Goal: Information Seeking & Learning: Learn about a topic

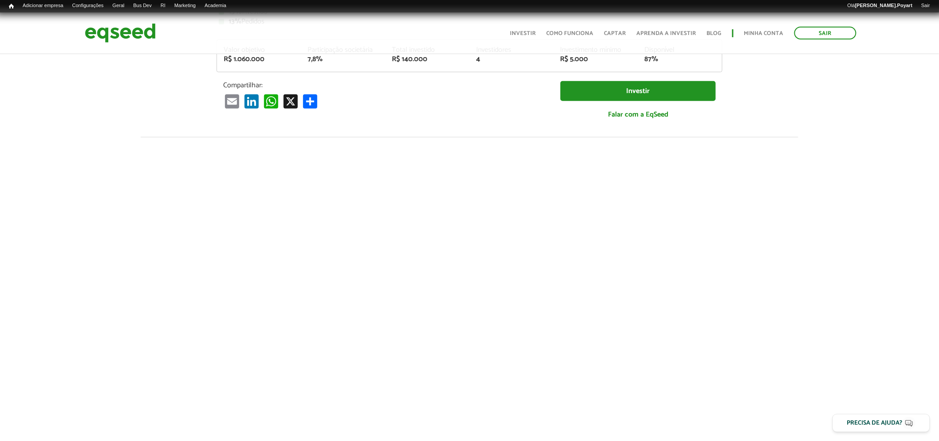
scroll to position [246, 0]
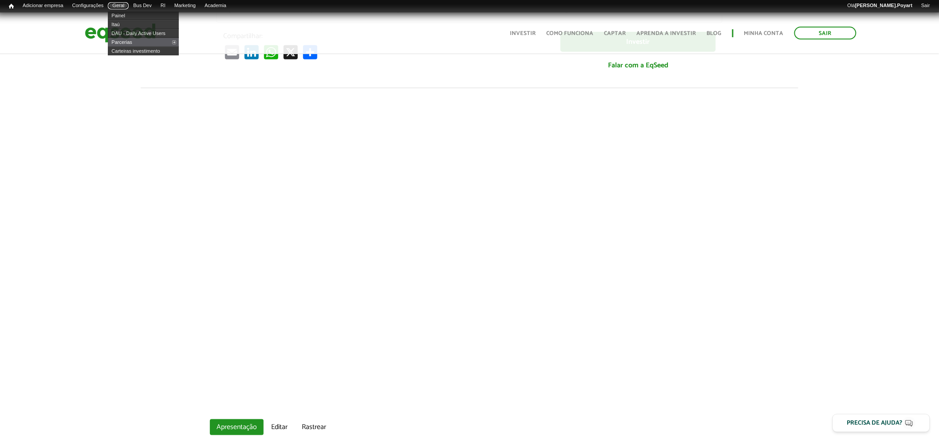
click at [121, 6] on link "Geral" at bounding box center [118, 5] width 21 height 7
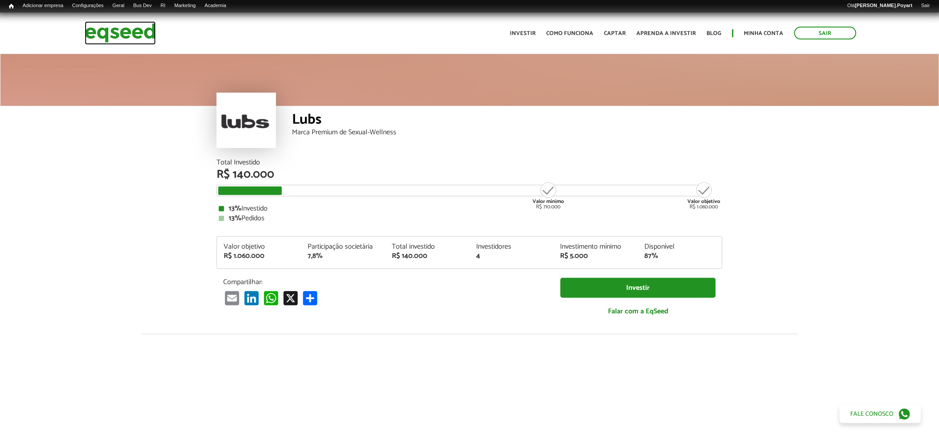
click at [106, 28] on img at bounding box center [120, 33] width 71 height 24
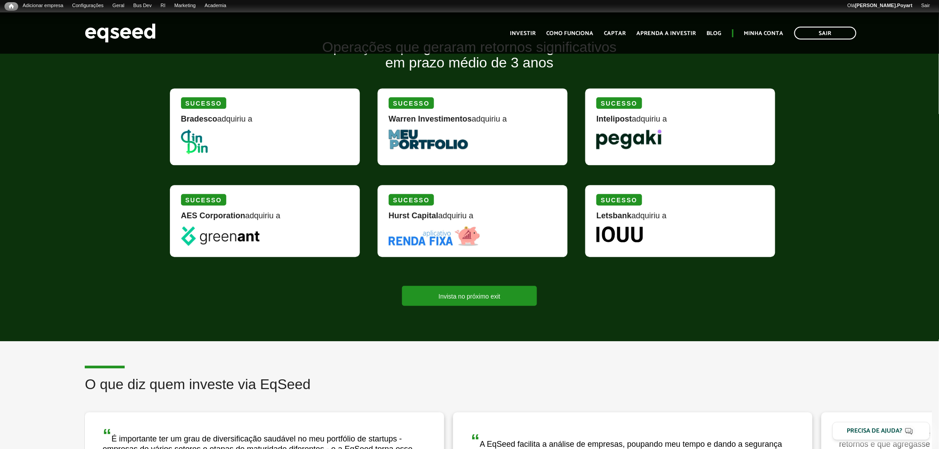
scroll to position [542, 0]
